Goal: Transaction & Acquisition: Purchase product/service

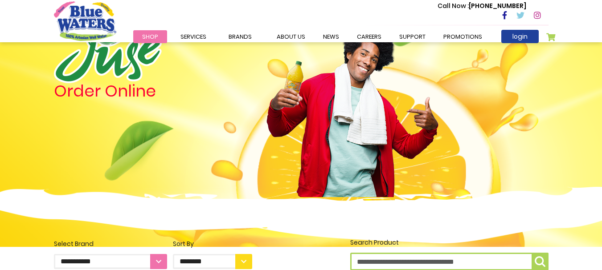
scroll to position [47, 0]
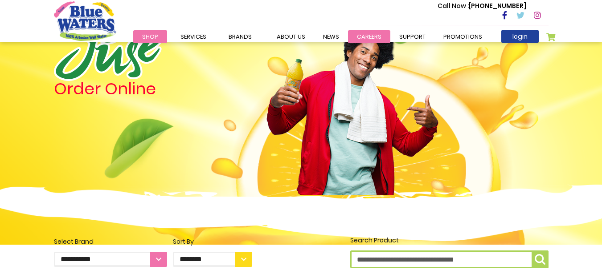
click at [371, 36] on link "careers" at bounding box center [369, 36] width 42 height 13
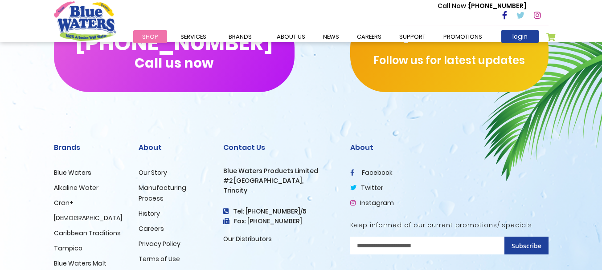
scroll to position [963, 0]
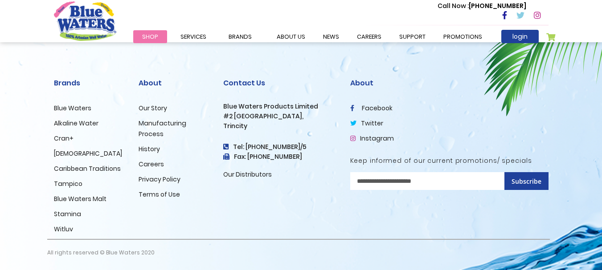
click at [68, 111] on link "Blue Waters" at bounding box center [72, 108] width 37 height 9
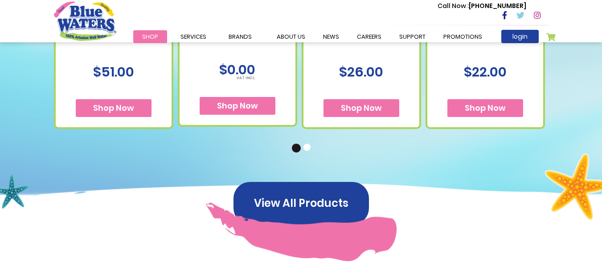
scroll to position [680, 0]
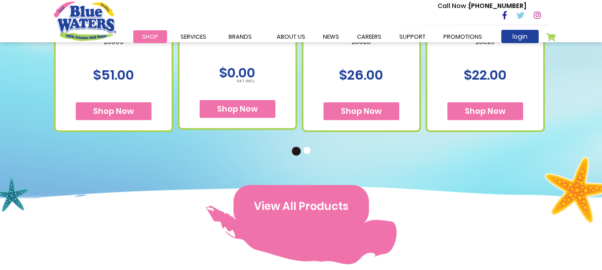
click at [321, 196] on button "View All Products" at bounding box center [300, 206] width 135 height 43
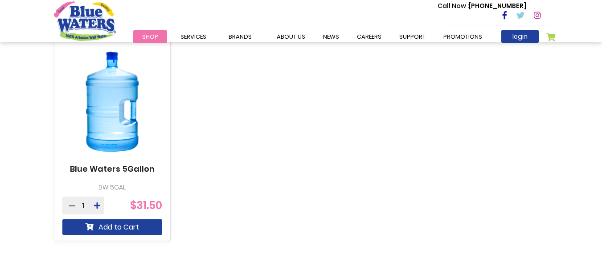
scroll to position [773, 0]
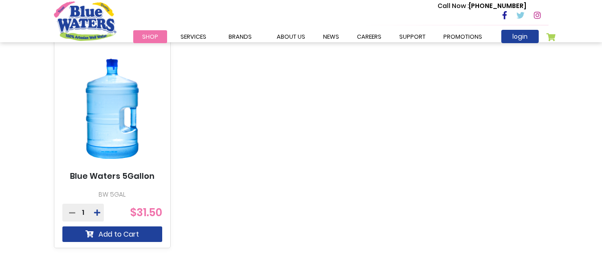
click at [106, 109] on img at bounding box center [112, 108] width 100 height 125
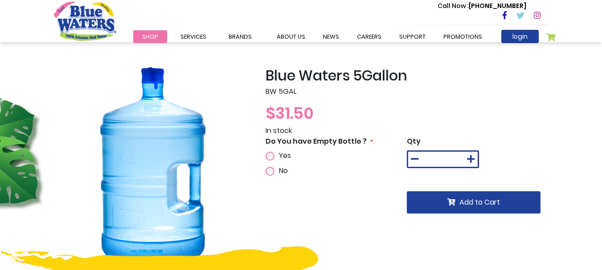
click at [269, 176] on div "No" at bounding box center [301, 171] width 72 height 11
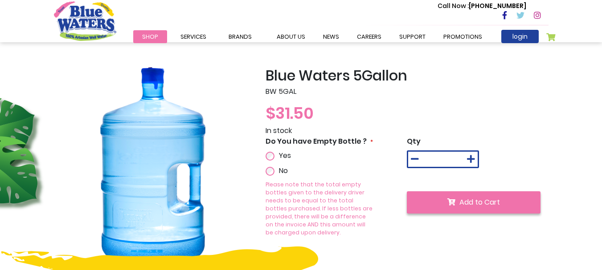
click at [446, 200] on button "Add to Cart" at bounding box center [474, 203] width 134 height 22
